Goal: Task Accomplishment & Management: Use online tool/utility

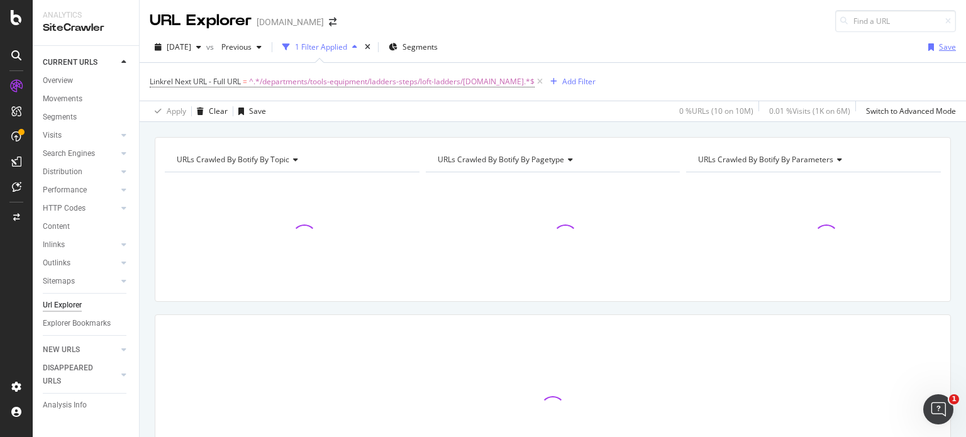
click at [929, 47] on div "button" at bounding box center [932, 47] width 16 height 8
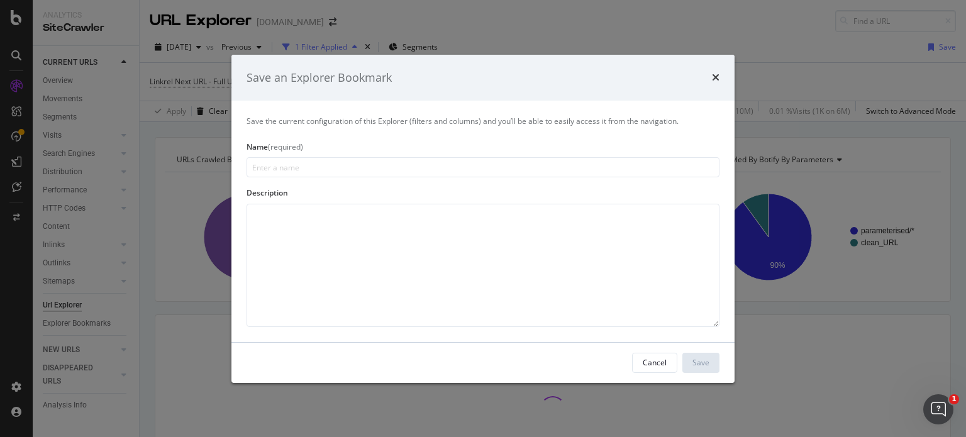
click at [383, 168] on input "modal" at bounding box center [483, 167] width 473 height 20
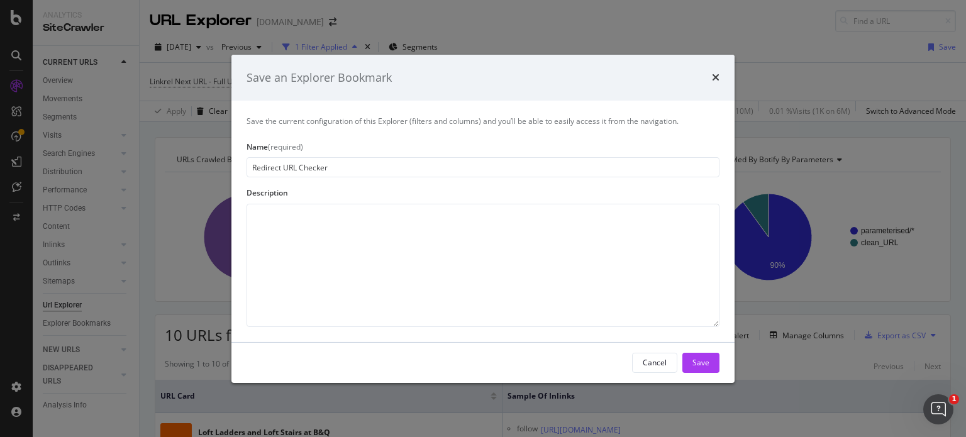
type input "Redirect URL Checker"
click at [701, 361] on div "Save" at bounding box center [701, 362] width 17 height 11
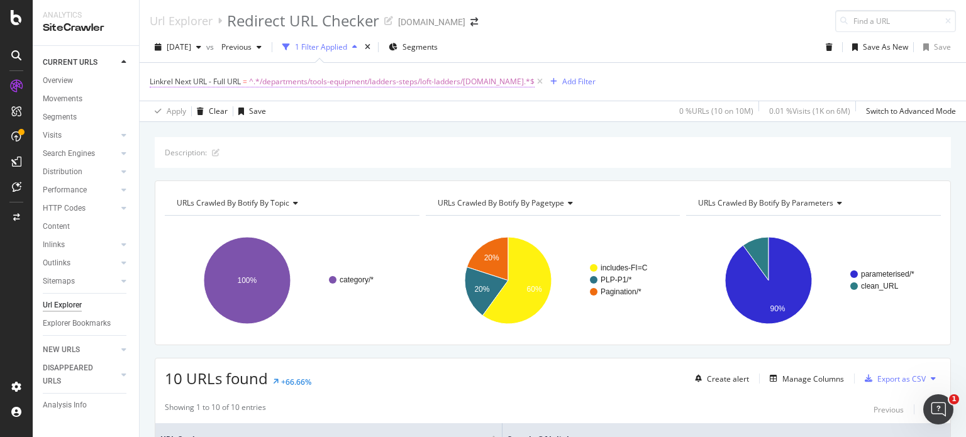
click at [490, 80] on span "^.*/departments/tools-equipment/ladders-steps/loft-ladders/[DOMAIN_NAME].*$" at bounding box center [392, 82] width 286 height 18
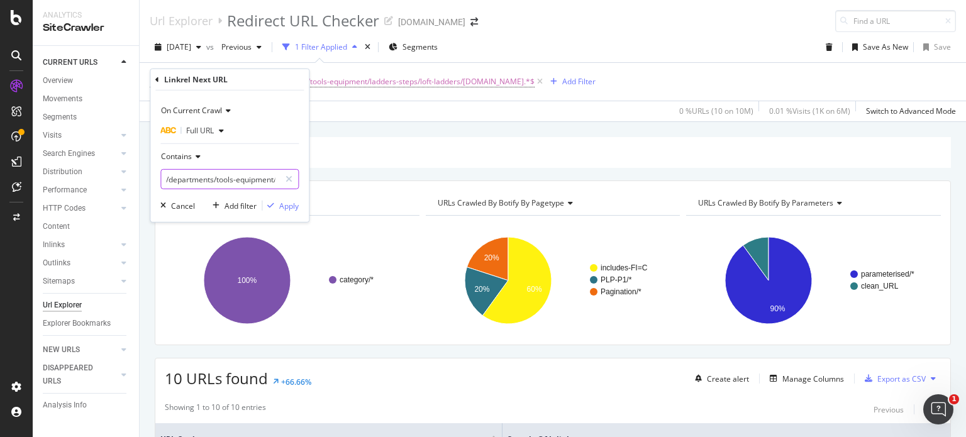
click at [236, 176] on input "/departments/tools-equipment/ladders-steps/loft-ladders/[DOMAIN_NAME]" at bounding box center [220, 179] width 119 height 20
paste input "fire-ladders/DIY637137"
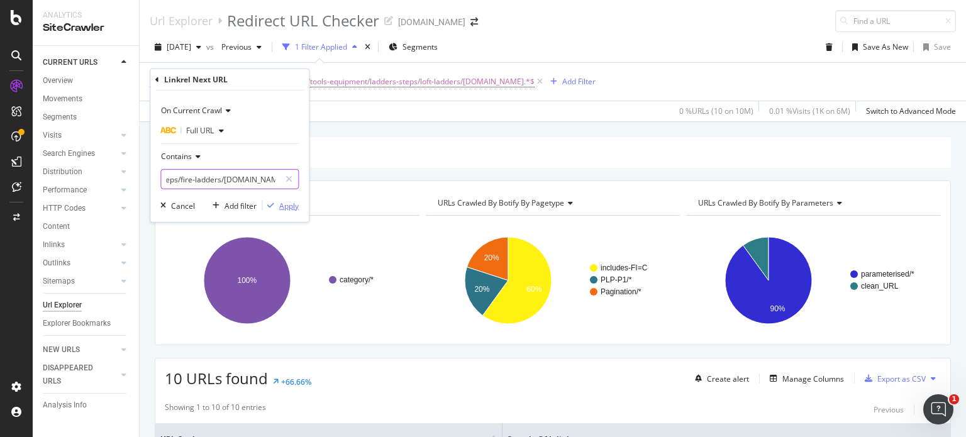
type input "/departments/tools-equipment/ladders-steps/fire-ladders/[DOMAIN_NAME]"
click at [288, 202] on div "Apply" at bounding box center [289, 205] width 20 height 11
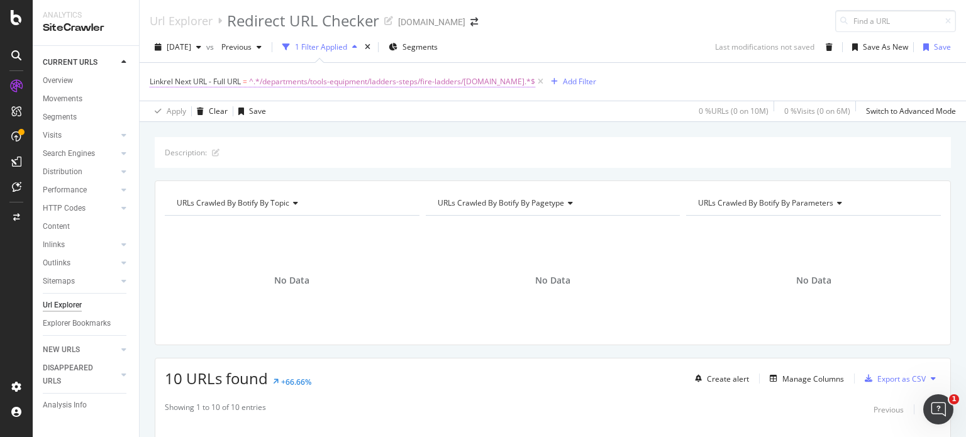
click at [498, 82] on span "^.*/departments/tools-equipment/ladders-steps/fire-ladders/[DOMAIN_NAME].*$" at bounding box center [392, 82] width 286 height 18
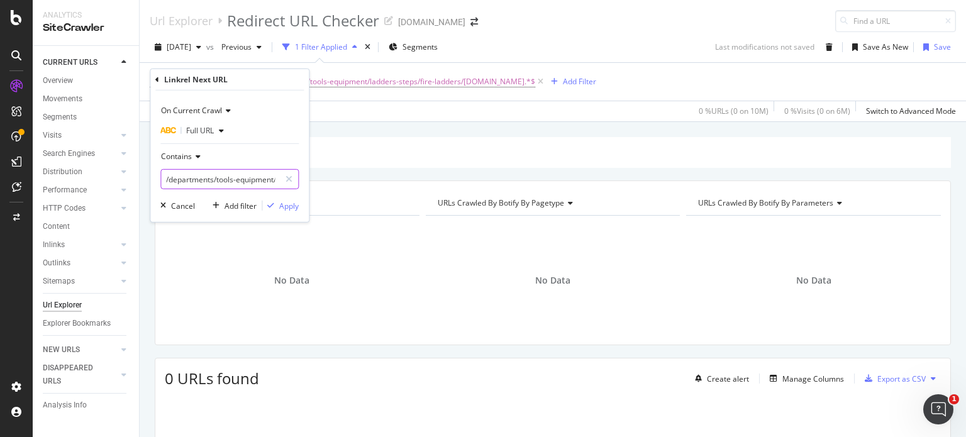
click at [243, 179] on input "/departments/tools-equipment/ladders-steps/fire-ladders/[DOMAIN_NAME]" at bounding box center [220, 179] width 119 height 20
drag, startPoint x: 243, startPoint y: 179, endPoint x: 345, endPoint y: 183, distance: 102.0
click at [345, 183] on body "Analytics SiteCrawler CURRENT URLS Overview Movements Segments Visits Analysis …" at bounding box center [483, 218] width 966 height 437
drag, startPoint x: 177, startPoint y: 206, endPoint x: 204, endPoint y: 231, distance: 36.5
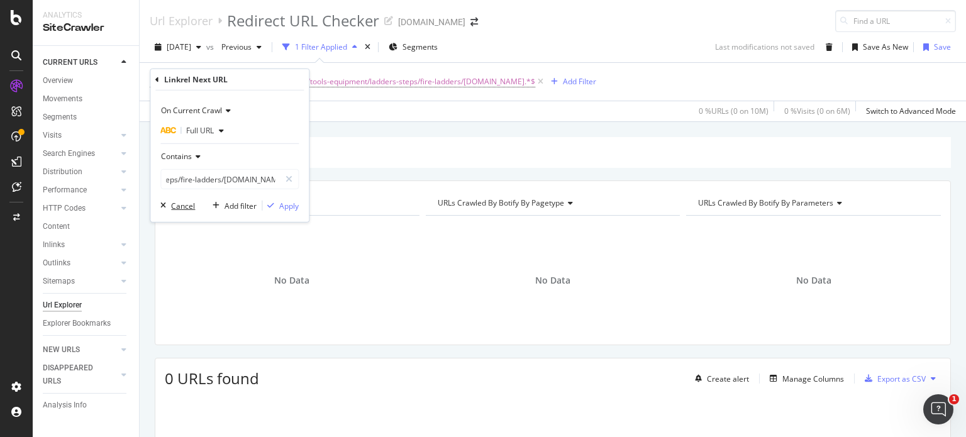
click at [178, 207] on div "Cancel" at bounding box center [183, 205] width 24 height 11
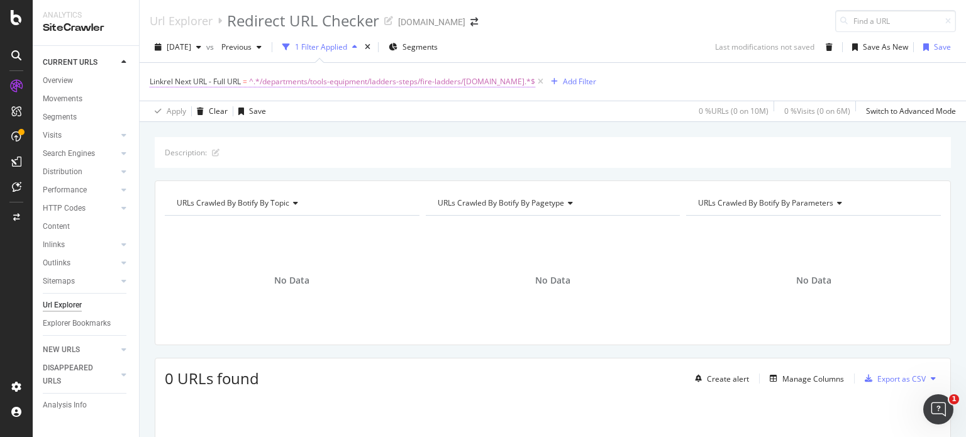
click at [486, 77] on span "^.*/departments/tools-equipment/ladders-steps/fire-ladders/[DOMAIN_NAME].*$" at bounding box center [392, 82] width 286 height 18
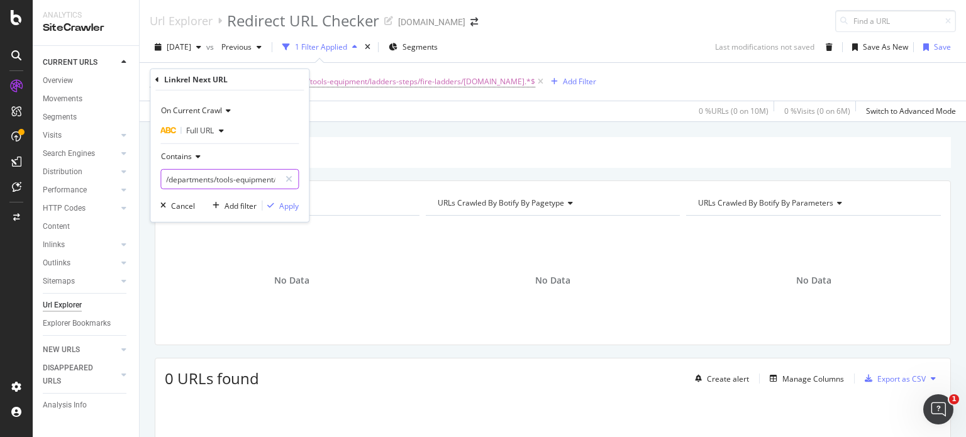
click at [197, 176] on input "/departments/tools-equipment/ladders-steps/fire-ladders/[DOMAIN_NAME]" at bounding box center [220, 179] width 119 height 20
click at [198, 176] on input "/departments/tools-equipment/ladders-steps/fire-ladders/[DOMAIN_NAME]" at bounding box center [220, 179] width 119 height 20
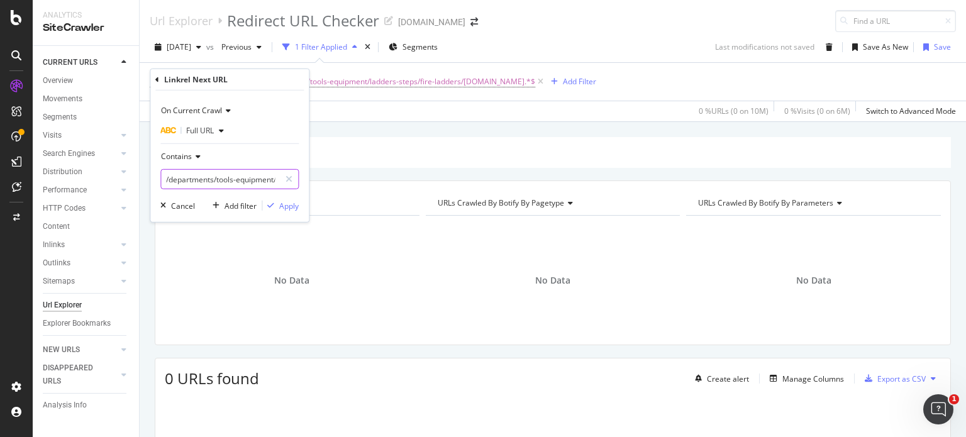
click at [198, 176] on input "/departments/tools-equipment/ladders-steps/fire-ladders/[DOMAIN_NAME]" at bounding box center [220, 179] width 119 height 20
paste input "ladder-safety/DIY637140"
type input "/departments/tools-equipment/ladders-steps/ladder-safety/[DOMAIN_NAME]"
click at [286, 204] on div "Apply" at bounding box center [289, 205] width 20 height 11
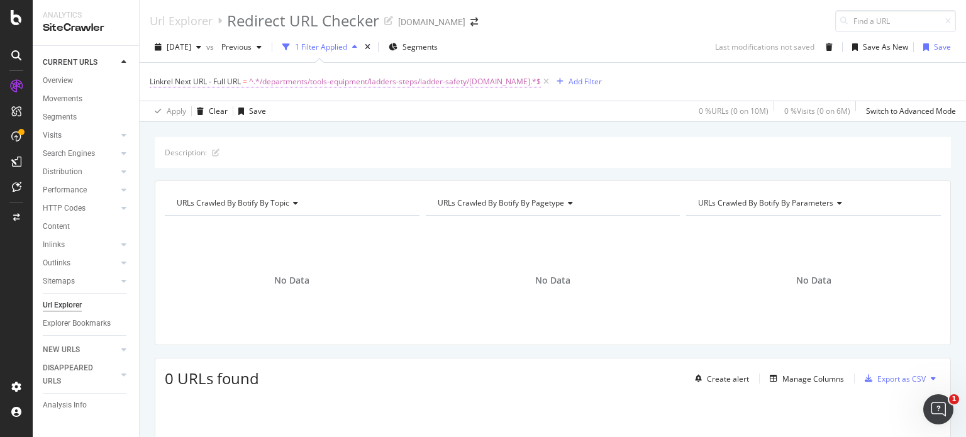
click at [478, 84] on span "^.*/departments/tools-equipment/ladders-steps/ladder-safety/[DOMAIN_NAME].*$" at bounding box center [395, 82] width 292 height 18
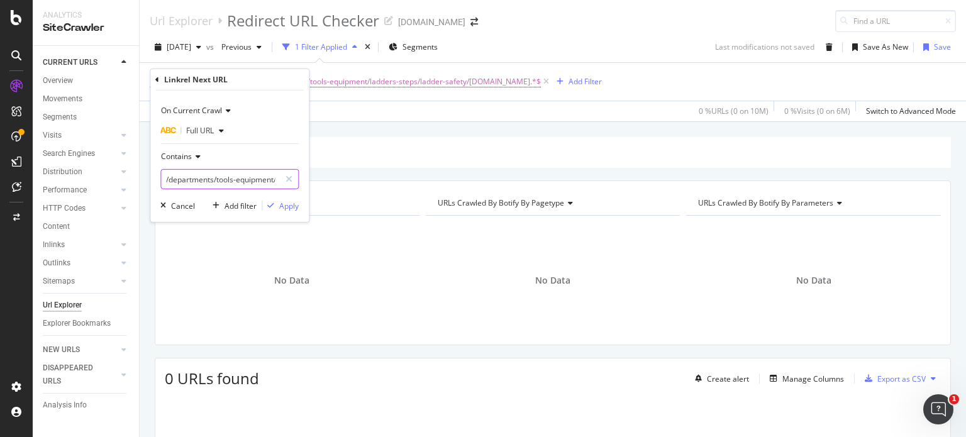
click at [204, 181] on input "/departments/tools-equipment/ladders-steps/ladder-safety/[DOMAIN_NAME]" at bounding box center [220, 179] width 119 height 20
paste input "oft-ladders/DIY637144"
type input "/departments/tools-equipment/ladders-steps/loft-ladders/[DOMAIN_NAME]"
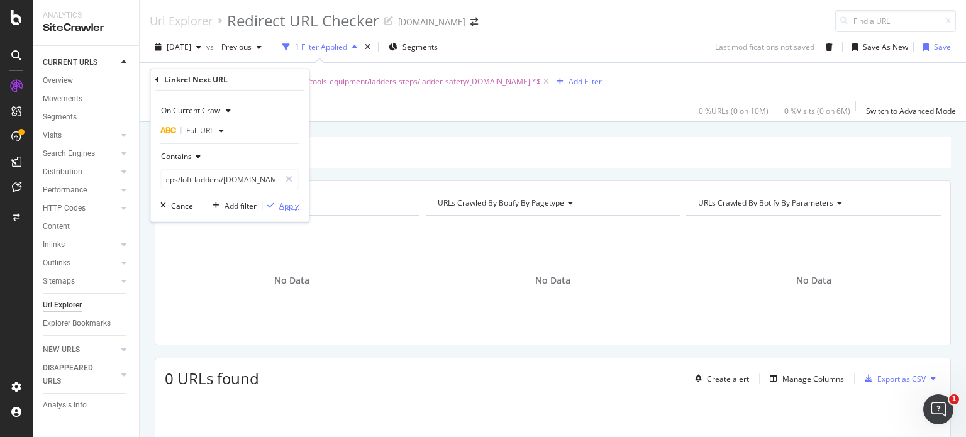
click at [291, 204] on div "Apply" at bounding box center [289, 205] width 20 height 11
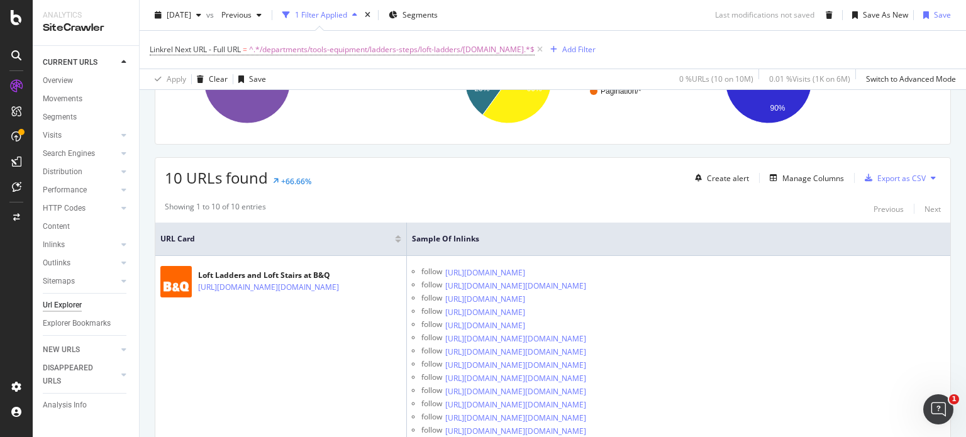
scroll to position [252, 0]
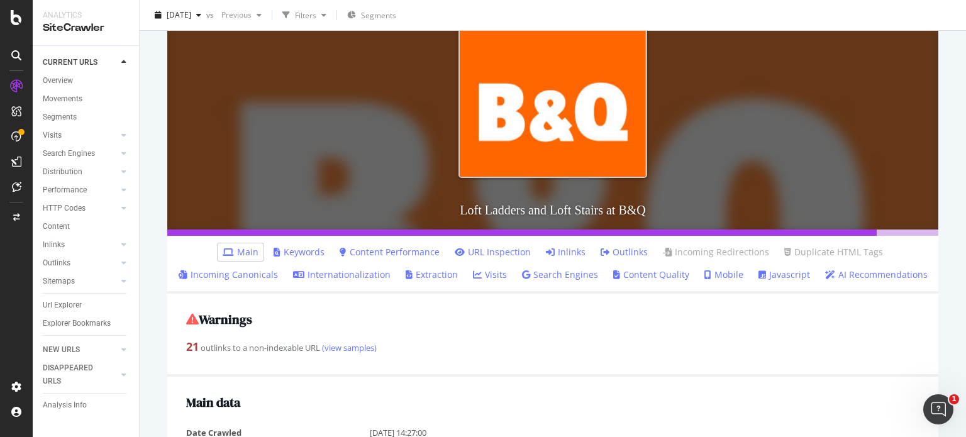
scroll to position [252, 0]
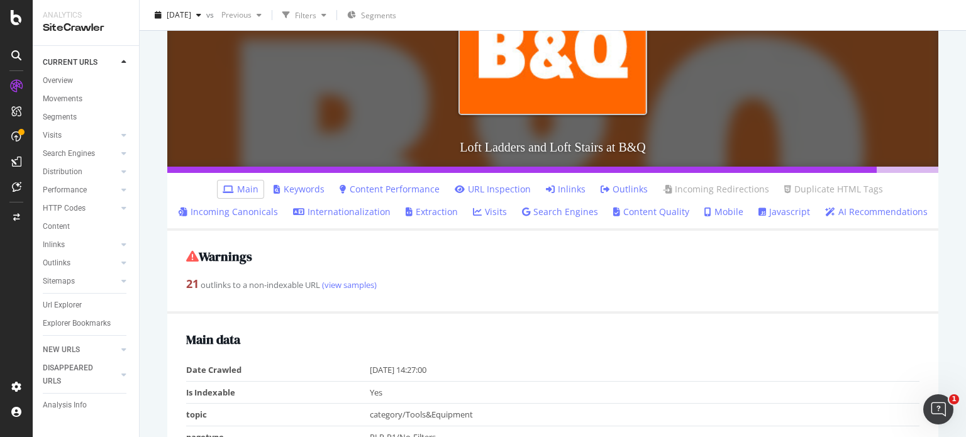
click at [551, 189] on link "Inlinks" at bounding box center [566, 189] width 40 height 13
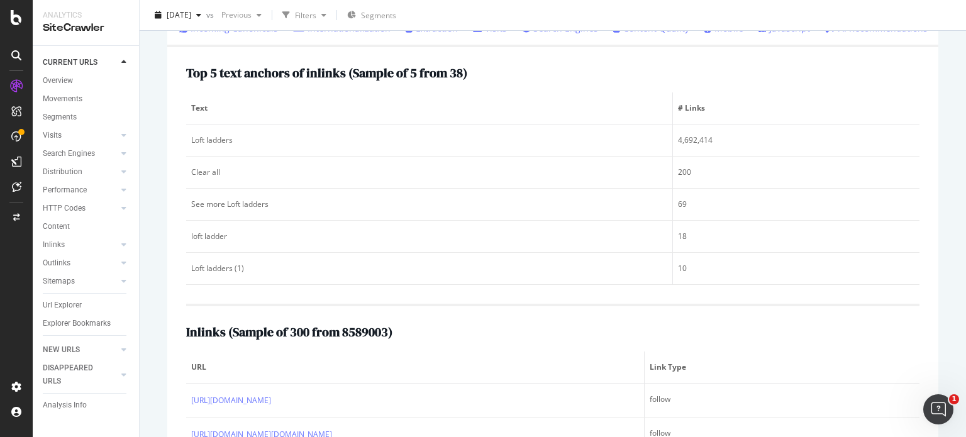
scroll to position [440, 0]
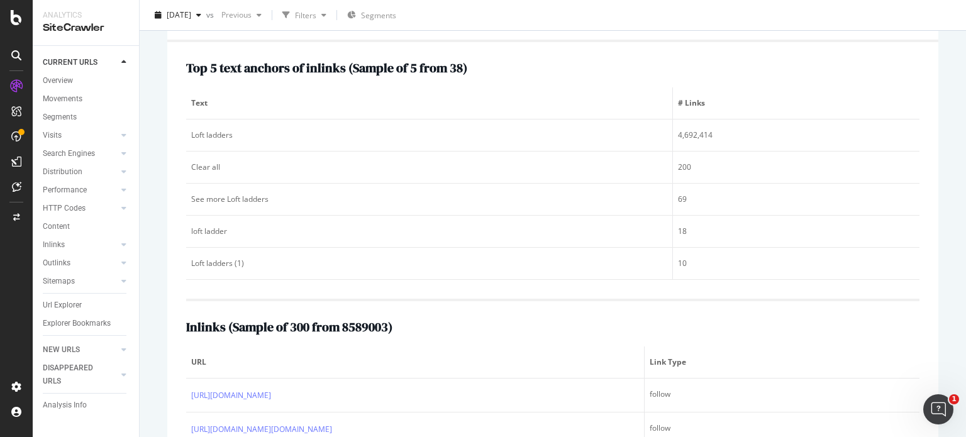
click at [352, 70] on h2 "Top 5 text anchors of inlinks ( Sample of 5 from 38 )" at bounding box center [326, 68] width 281 height 14
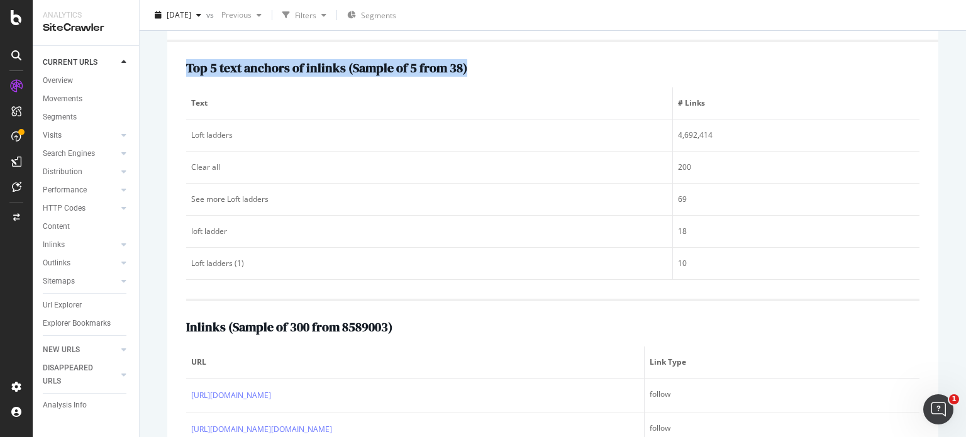
click at [352, 70] on h2 "Top 5 text anchors of inlinks ( Sample of 5 from 38 )" at bounding box center [326, 68] width 281 height 14
click at [493, 65] on div "Top 5 text anchors of inlinks ( Sample of 5 from 38 )" at bounding box center [553, 68] width 734 height 14
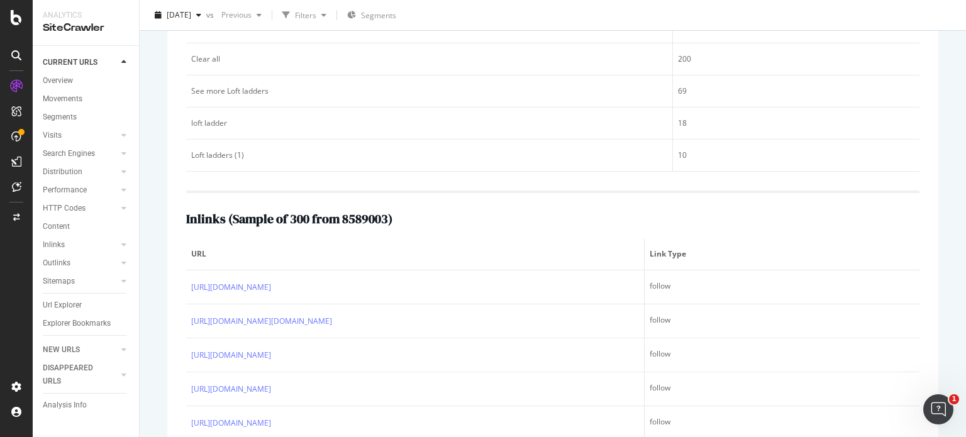
scroll to position [443, 0]
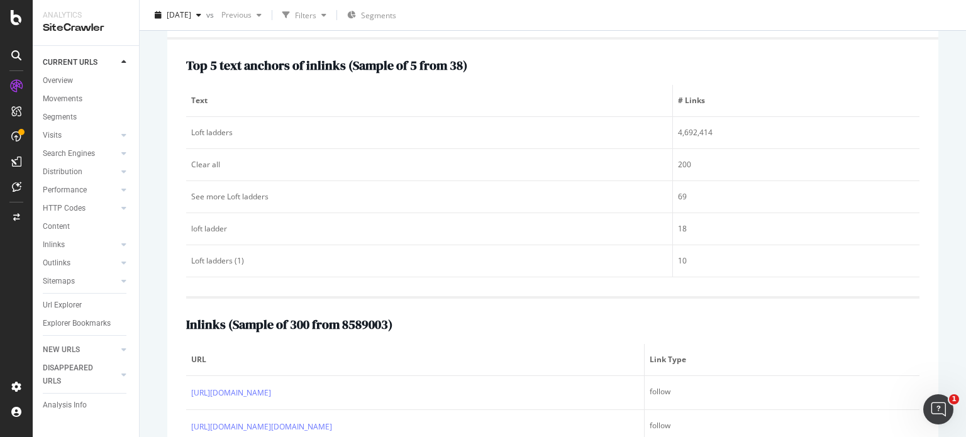
click at [263, 67] on h2 "Top 5 text anchors of inlinks ( Sample of 5 from 38 )" at bounding box center [326, 66] width 281 height 14
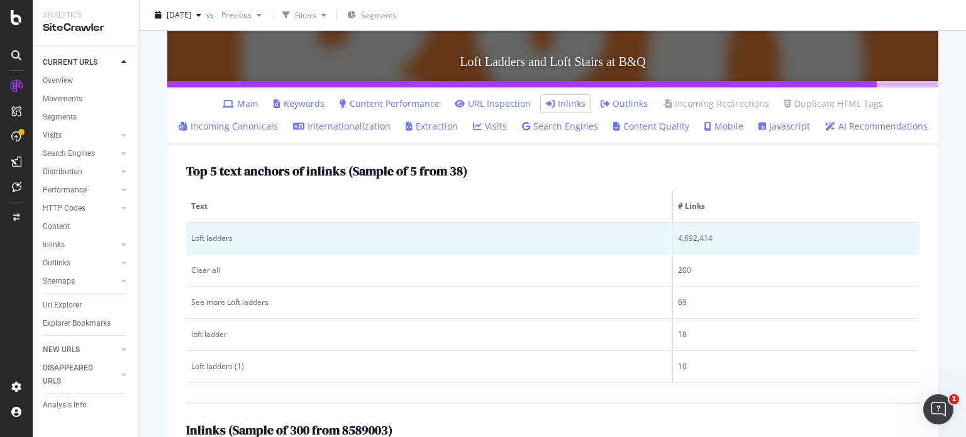
scroll to position [317, 0]
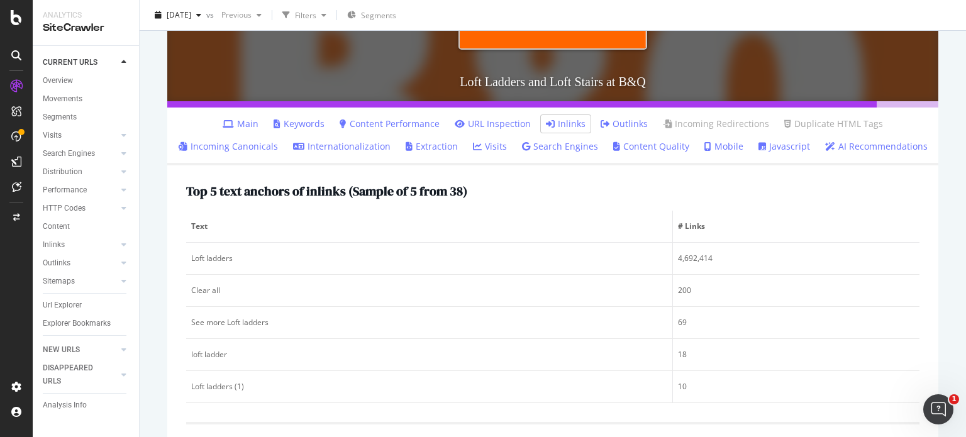
click at [248, 121] on link "Main" at bounding box center [241, 124] width 36 height 13
